Goal: Complete application form

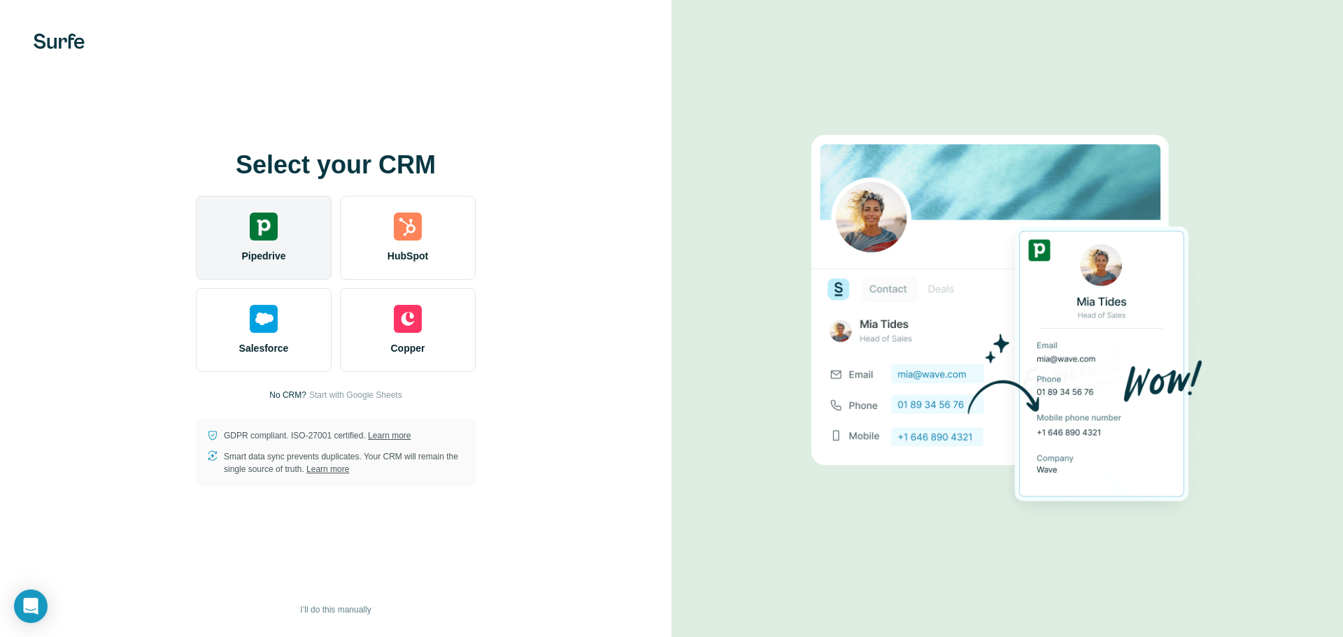
click at [255, 243] on div "Pipedrive" at bounding box center [264, 238] width 136 height 84
click at [265, 241] on div "Pipedrive" at bounding box center [264, 238] width 136 height 84
